Goal: Task Accomplishment & Management: Manage account settings

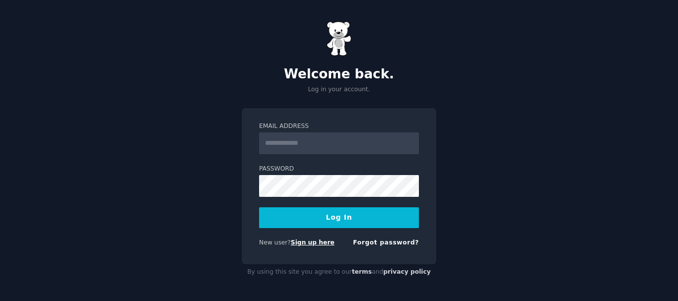
click at [308, 244] on link "Sign up here" at bounding box center [313, 242] width 44 height 7
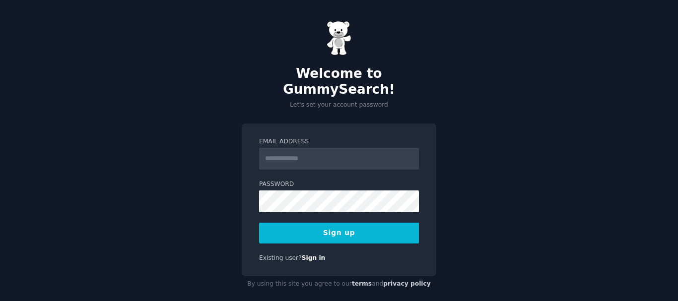
click at [310, 148] on input "Email Address" at bounding box center [339, 159] width 160 height 22
click at [207, 165] on div "Welcome to GummySearch! Let's set your account password Email Address Password …" at bounding box center [339, 156] width 678 height 313
click at [310, 255] on link "Sign in" at bounding box center [314, 258] width 24 height 7
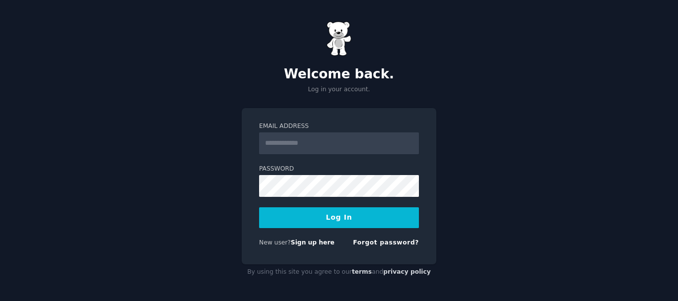
click at [298, 143] on input "Email Address" at bounding box center [339, 143] width 160 height 22
click at [283, 143] on input "Email Address" at bounding box center [339, 143] width 160 height 22
type input "*"
click at [386, 248] on div "Forgot password?" at bounding box center [386, 245] width 66 height 12
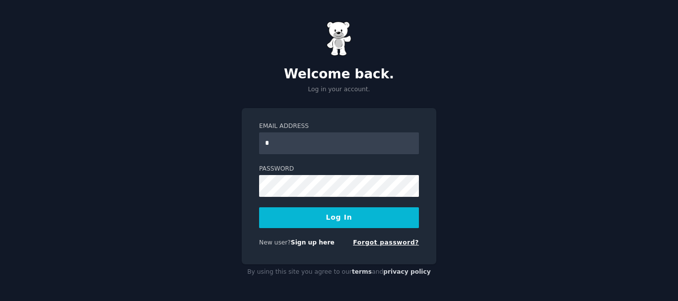
click at [392, 243] on link "Forgot password?" at bounding box center [386, 242] width 66 height 7
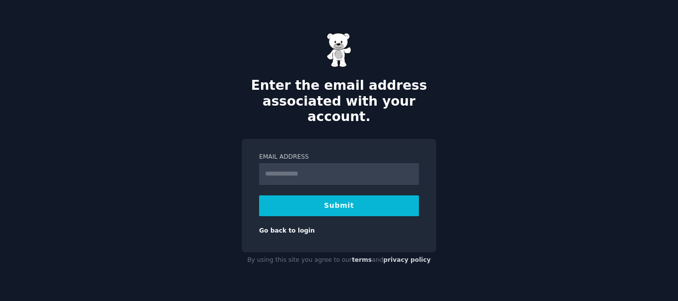
click at [277, 167] on input "Email Address" at bounding box center [339, 174] width 160 height 22
type input "**********"
click at [329, 197] on button "Submit" at bounding box center [339, 206] width 160 height 21
